Goal: Transaction & Acquisition: Purchase product/service

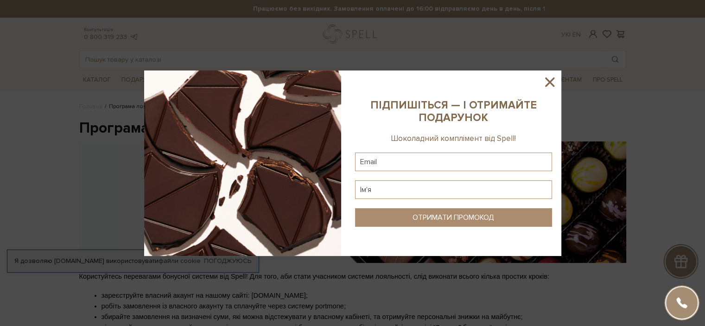
click at [238, 76] on img at bounding box center [242, 162] width 197 height 185
click at [549, 83] on icon at bounding box center [549, 81] width 9 height 9
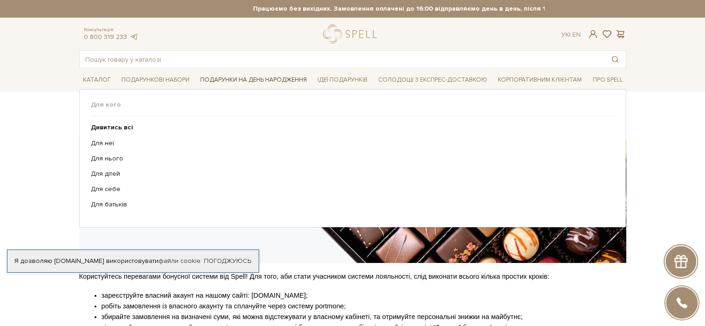
click at [262, 79] on span "Подарунки на День народження" at bounding box center [253, 80] width 114 height 14
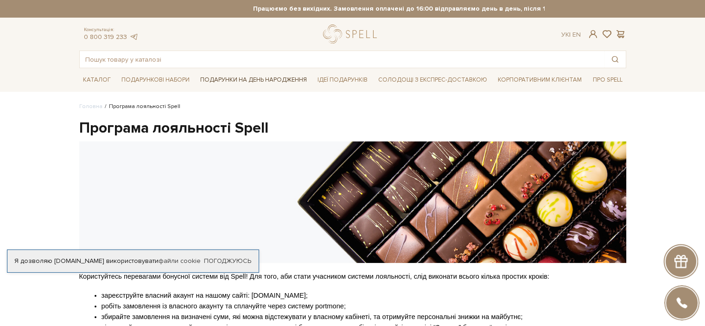
click at [262, 79] on span "Подарунки на День народження" at bounding box center [253, 80] width 114 height 14
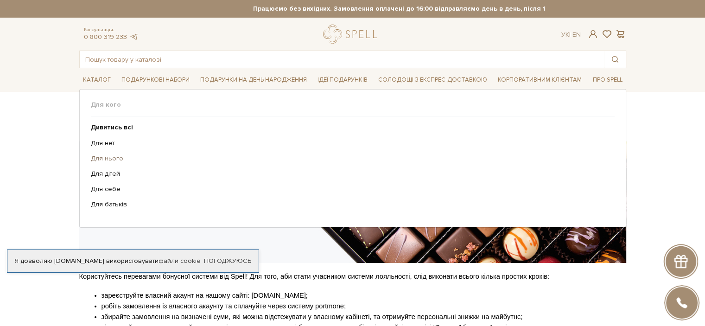
click at [106, 155] on link "Для нього" at bounding box center [349, 158] width 517 height 8
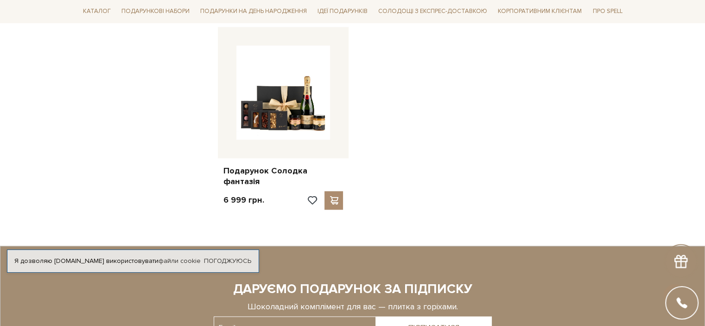
scroll to position [1112, 0]
